Goal: Transaction & Acquisition: Purchase product/service

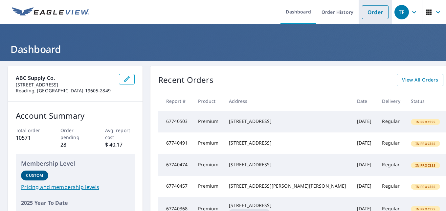
click at [366, 14] on link "Order" at bounding box center [375, 12] width 27 height 14
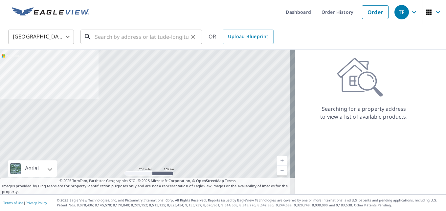
click at [115, 38] on input "text" at bounding box center [141, 37] width 93 height 18
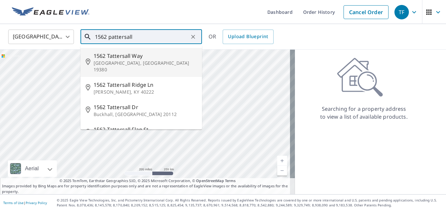
click at [111, 58] on span "1562 Tattersall Way" at bounding box center [144, 56] width 103 height 8
type input "[STREET_ADDRESS]"
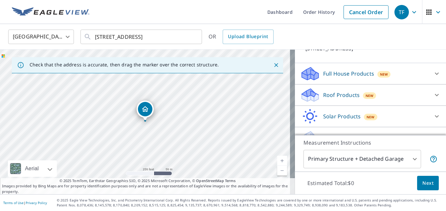
scroll to position [66, 0]
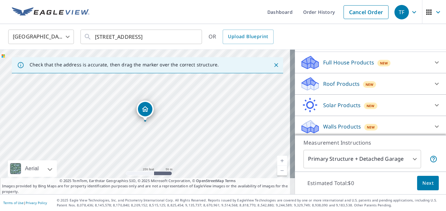
click at [335, 88] on p "Roof Products" at bounding box center [341, 84] width 36 height 8
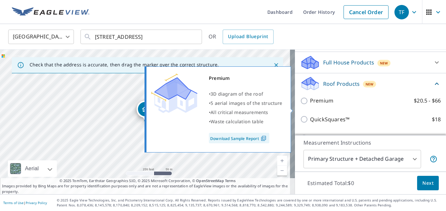
click at [300, 105] on input "Premium $20.5 - $66" at bounding box center [305, 101] width 10 height 8
checkbox input "true"
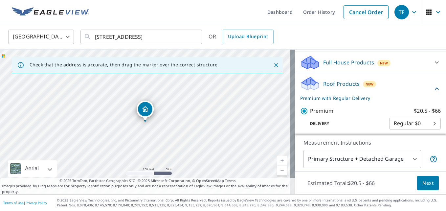
click at [422, 184] on span "Next" at bounding box center [427, 183] width 11 height 8
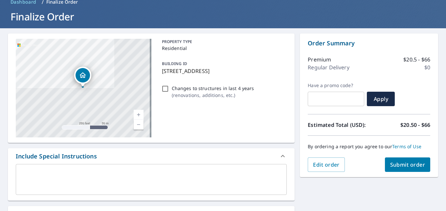
scroll to position [98, 0]
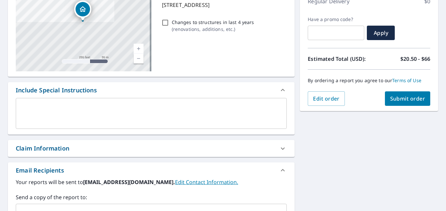
click at [51, 150] on div "Claim Information" at bounding box center [42, 148] width 53 height 9
checkbox input "true"
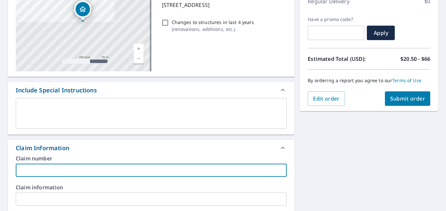
click at [50, 168] on input "text" at bounding box center [151, 169] width 271 height 13
type input "[PERSON_NAME] Roofing"
checkbox input "true"
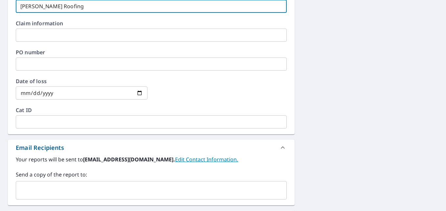
scroll to position [262, 0]
click at [80, 191] on input "text" at bounding box center [146, 189] width 255 height 12
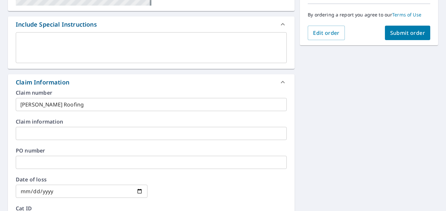
scroll to position [131, 0]
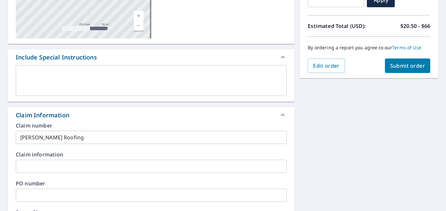
type input "[EMAIL_ADDRESS][PERSON_NAME][DOMAIN_NAME]"
click at [413, 65] on span "Submit order" at bounding box center [407, 65] width 35 height 7
checkbox input "true"
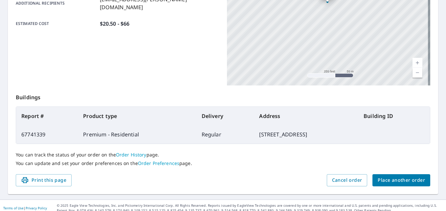
scroll to position [176, 0]
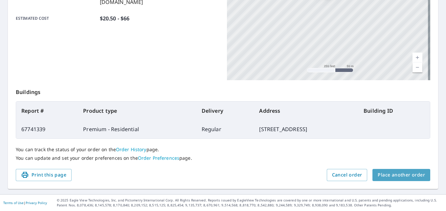
click at [405, 176] on span "Place another order" at bounding box center [400, 175] width 47 height 8
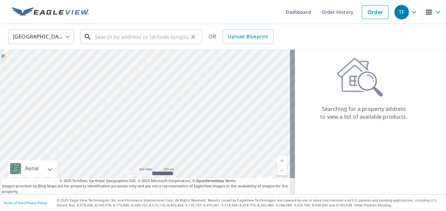
click at [151, 36] on input "text" at bounding box center [141, 37] width 93 height 18
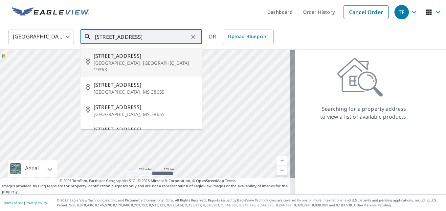
click at [125, 58] on span "[STREET_ADDRESS]" at bounding box center [144, 56] width 103 height 8
type input "[STREET_ADDRESS][PERSON_NAME]"
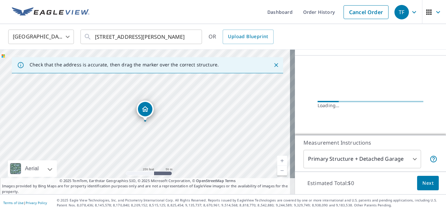
scroll to position [66, 0]
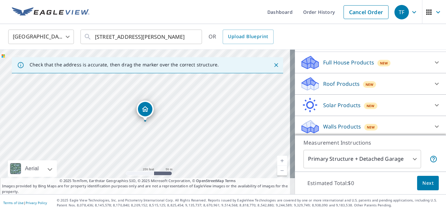
click at [323, 82] on p "Roof Products" at bounding box center [341, 84] width 36 height 8
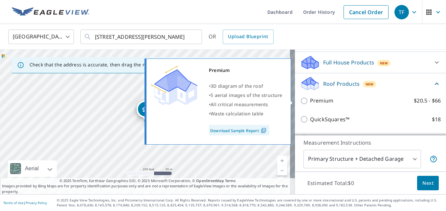
click at [300, 99] on input "Premium $20.5 - $66" at bounding box center [305, 101] width 10 height 8
checkbox input "true"
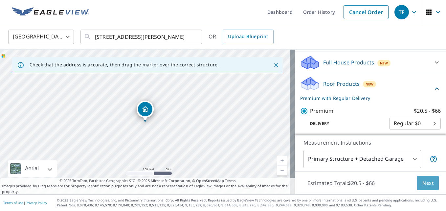
click at [422, 181] on span "Next" at bounding box center [427, 183] width 11 height 8
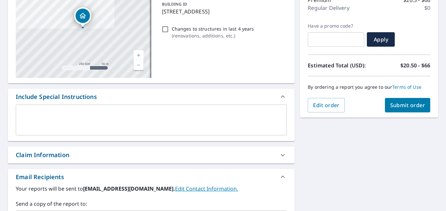
scroll to position [98, 0]
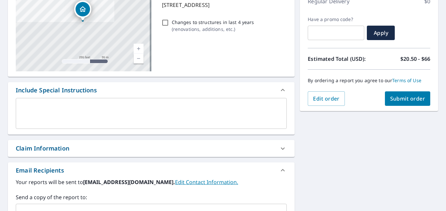
click at [50, 149] on div "Claim Information" at bounding box center [42, 148] width 53 height 9
checkbox input "true"
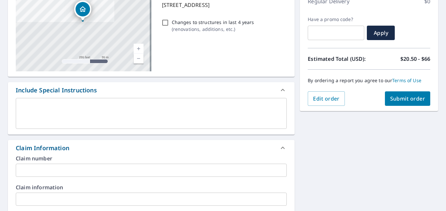
click at [50, 170] on input "text" at bounding box center [151, 169] width 271 height 13
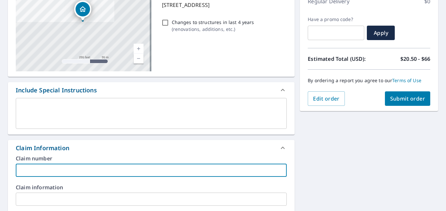
type input "[PERSON_NAME] Roofing"
checkbox input "true"
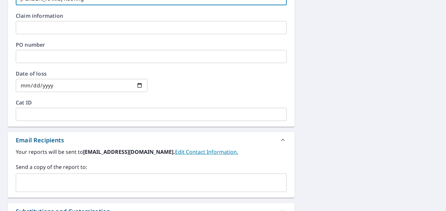
scroll to position [295, 0]
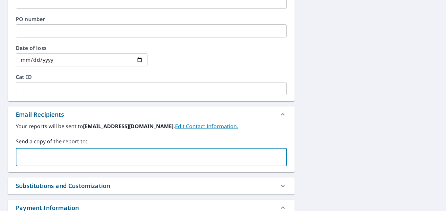
click at [69, 162] on input "text" at bounding box center [146, 157] width 255 height 12
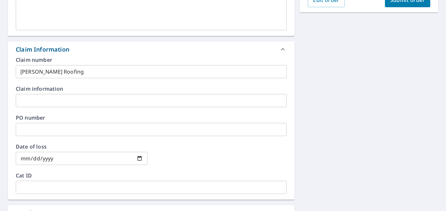
scroll to position [131, 0]
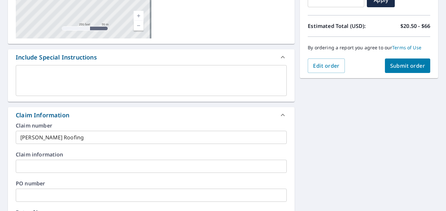
type input "[EMAIL_ADDRESS][PERSON_NAME][DOMAIN_NAME]"
click at [408, 65] on span "Submit order" at bounding box center [407, 65] width 35 height 7
checkbox input "true"
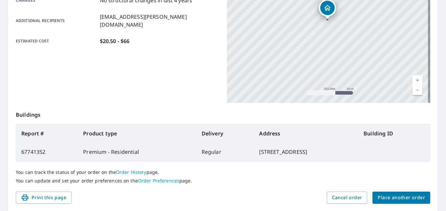
scroll to position [176, 0]
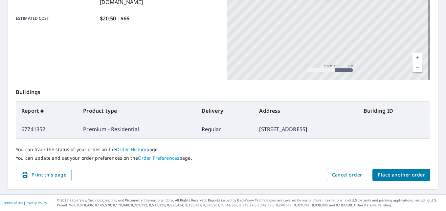
click at [399, 173] on span "Place another order" at bounding box center [400, 175] width 47 height 8
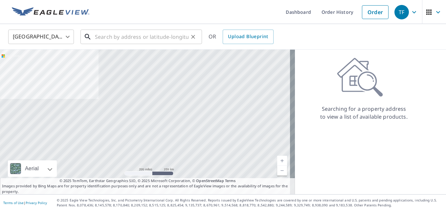
click at [139, 39] on input "text" at bounding box center [141, 37] width 93 height 18
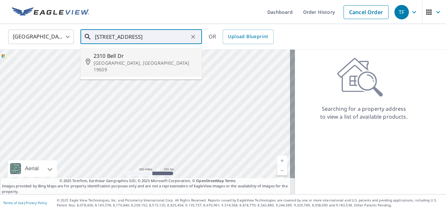
click at [108, 63] on p "[GEOGRAPHIC_DATA], [GEOGRAPHIC_DATA] 19609" at bounding box center [144, 66] width 103 height 13
type input "[STREET_ADDRESS][PERSON_NAME]"
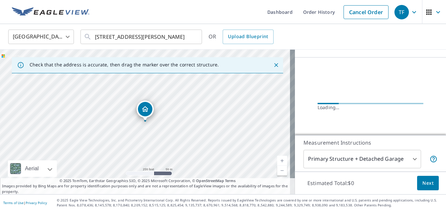
scroll to position [66, 0]
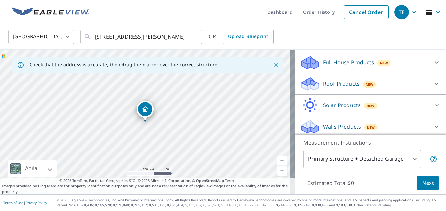
click at [333, 85] on p "Roof Products" at bounding box center [341, 84] width 36 height 8
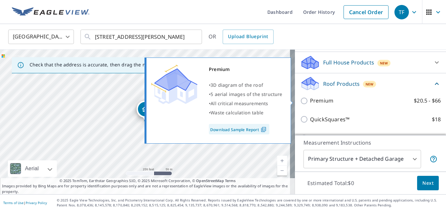
click at [300, 100] on input "Premium $20.5 - $66" at bounding box center [305, 101] width 10 height 8
checkbox input "true"
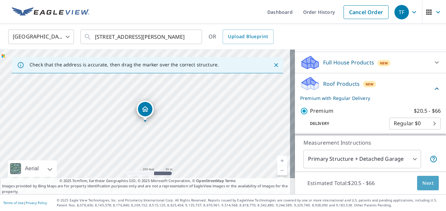
click at [422, 180] on span "Next" at bounding box center [427, 183] width 11 height 8
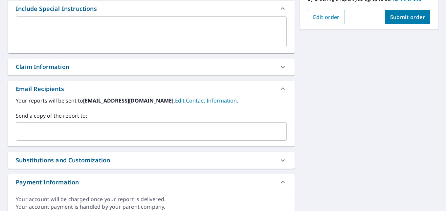
scroll to position [141, 0]
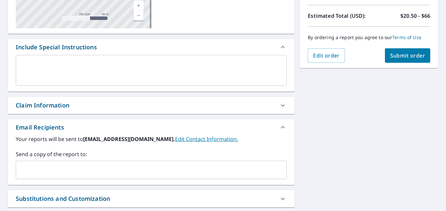
click at [55, 104] on div "Claim Information" at bounding box center [42, 105] width 53 height 9
checkbox input "true"
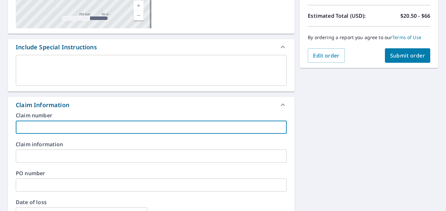
click at [48, 130] on input "text" at bounding box center [151, 126] width 271 height 13
type input "Affordable"
checkbox input "true"
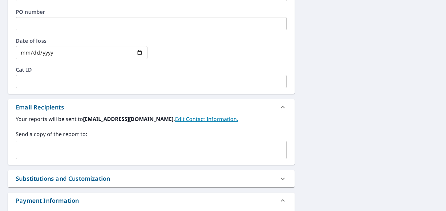
scroll to position [305, 0]
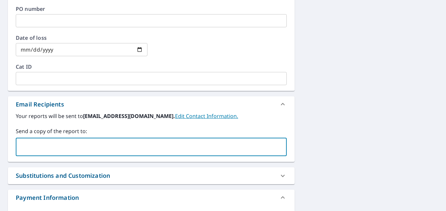
click at [80, 150] on input "text" at bounding box center [146, 146] width 255 height 12
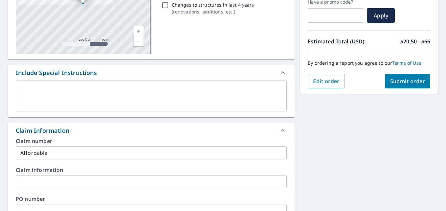
scroll to position [109, 0]
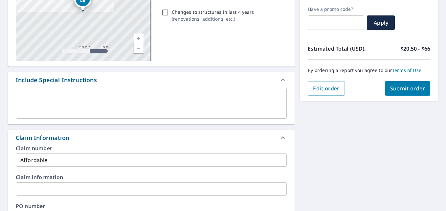
type input "[EMAIL_ADDRESS][PERSON_NAME][DOMAIN_NAME]"
click at [400, 89] on span "Submit order" at bounding box center [407, 88] width 35 height 7
checkbox input "true"
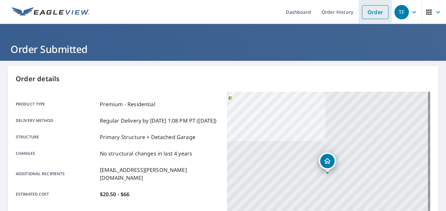
click at [368, 15] on link "Order" at bounding box center [375, 12] width 27 height 14
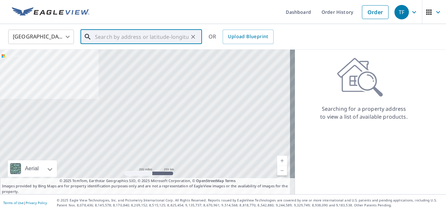
click at [138, 34] on input "text" at bounding box center [141, 37] width 93 height 18
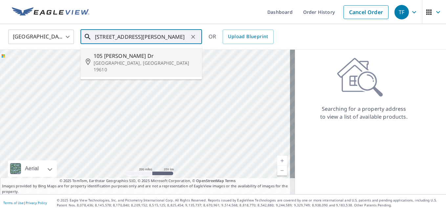
click at [122, 62] on p "[GEOGRAPHIC_DATA], [GEOGRAPHIC_DATA] 19610" at bounding box center [144, 66] width 103 height 13
type input "[STREET_ADDRESS][PERSON_NAME][PERSON_NAME]"
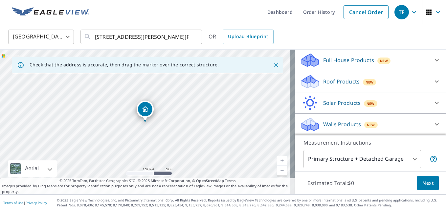
scroll to position [68, 0]
click at [341, 124] on p "Walls Products" at bounding box center [342, 124] width 38 height 8
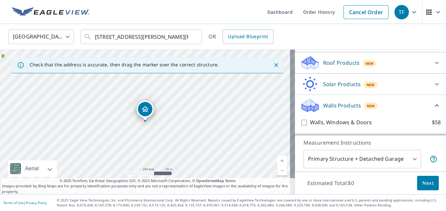
scroll to position [105, 0]
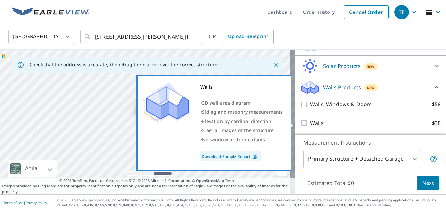
click at [300, 122] on input "Walls $38" at bounding box center [305, 123] width 10 height 8
checkbox input "true"
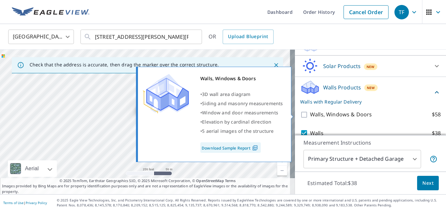
click at [300, 114] on input "Walls, Windows & Doors $58" at bounding box center [305, 115] width 10 height 8
checkbox input "true"
checkbox input "false"
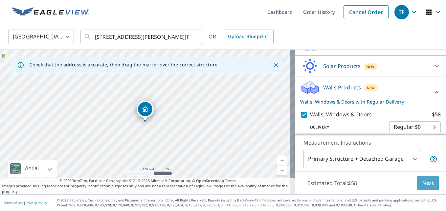
click at [423, 182] on span "Next" at bounding box center [427, 183] width 11 height 8
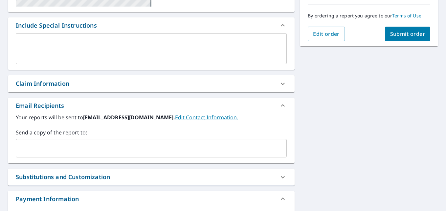
scroll to position [164, 0]
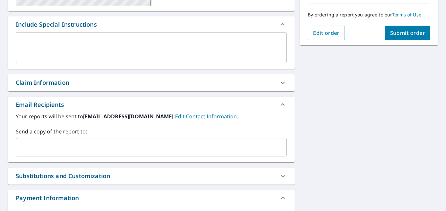
click at [52, 84] on div "Claim Information" at bounding box center [42, 82] width 53 height 9
checkbox input "true"
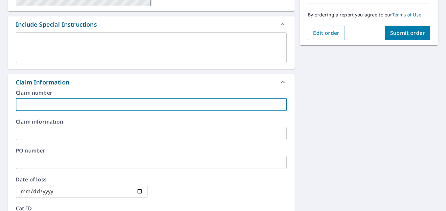
click at [60, 103] on input "text" at bounding box center [151, 104] width 271 height 13
type input "Affordable"
checkbox input "true"
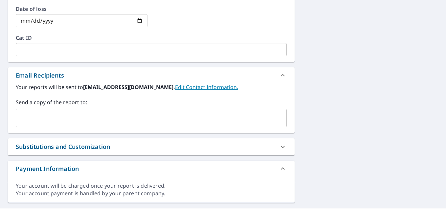
scroll to position [348, 0]
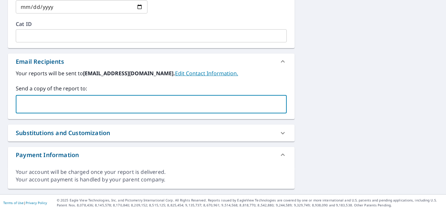
click at [78, 105] on input "text" at bounding box center [146, 104] width 255 height 12
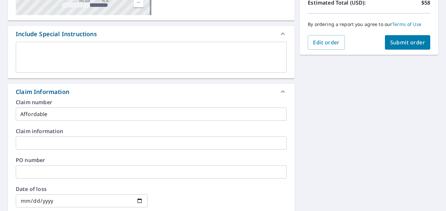
scroll to position [118, 0]
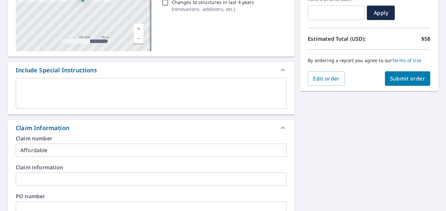
type input "[EMAIL_ADDRESS][PERSON_NAME][DOMAIN_NAME]"
click at [411, 80] on span "Submit order" at bounding box center [407, 78] width 35 height 7
checkbox input "true"
